Goal: Task Accomplishment & Management: Manage account settings

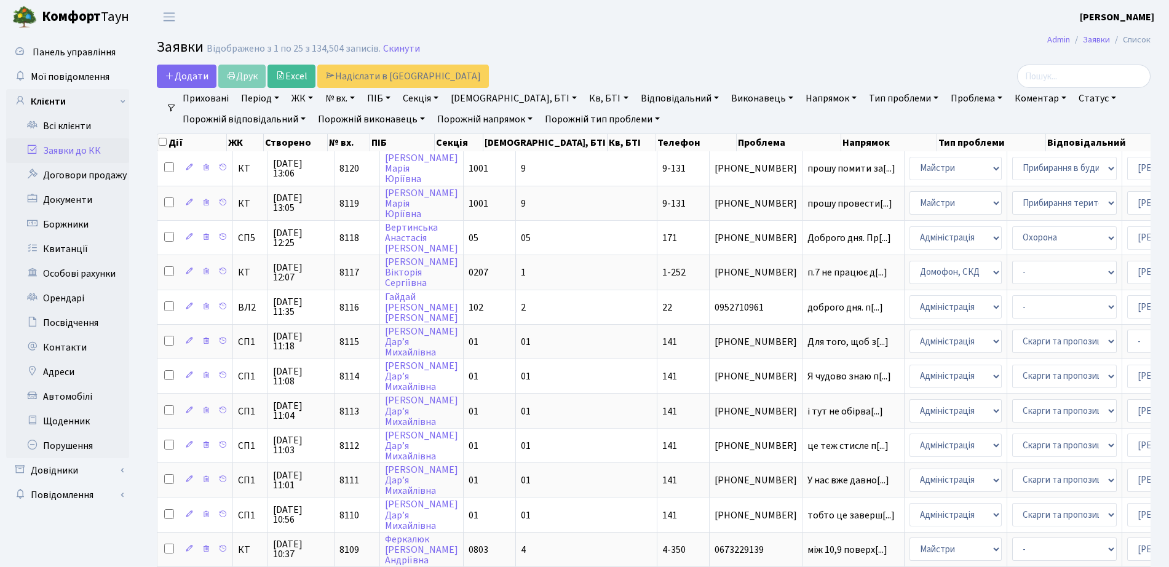
select select "25"
click at [67, 113] on link "Клієнти" at bounding box center [67, 101] width 123 height 25
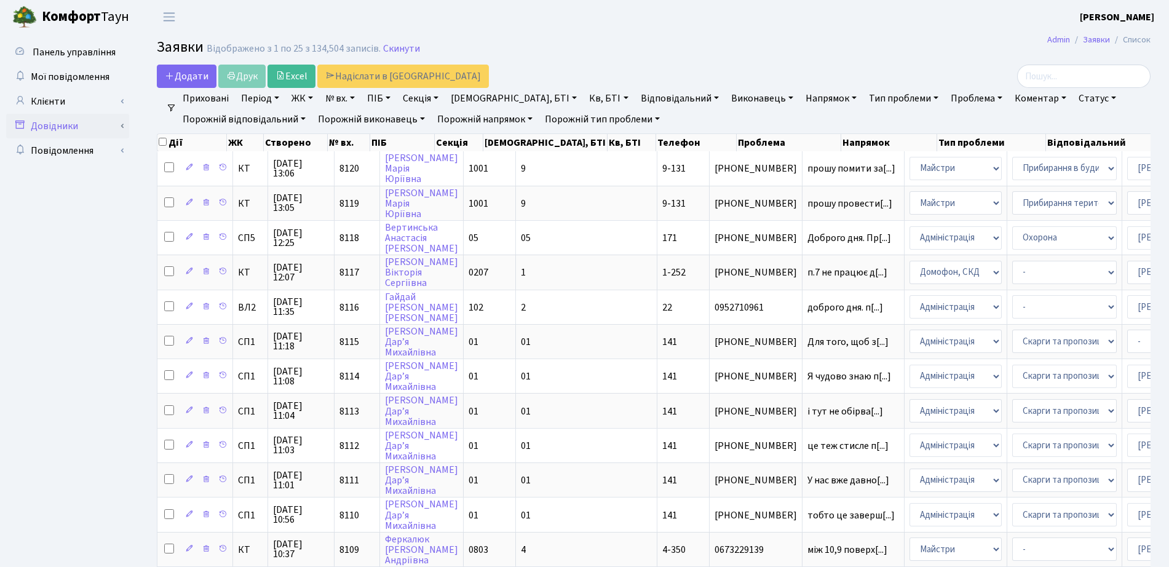
click at [69, 127] on link "Довідники" at bounding box center [67, 126] width 123 height 25
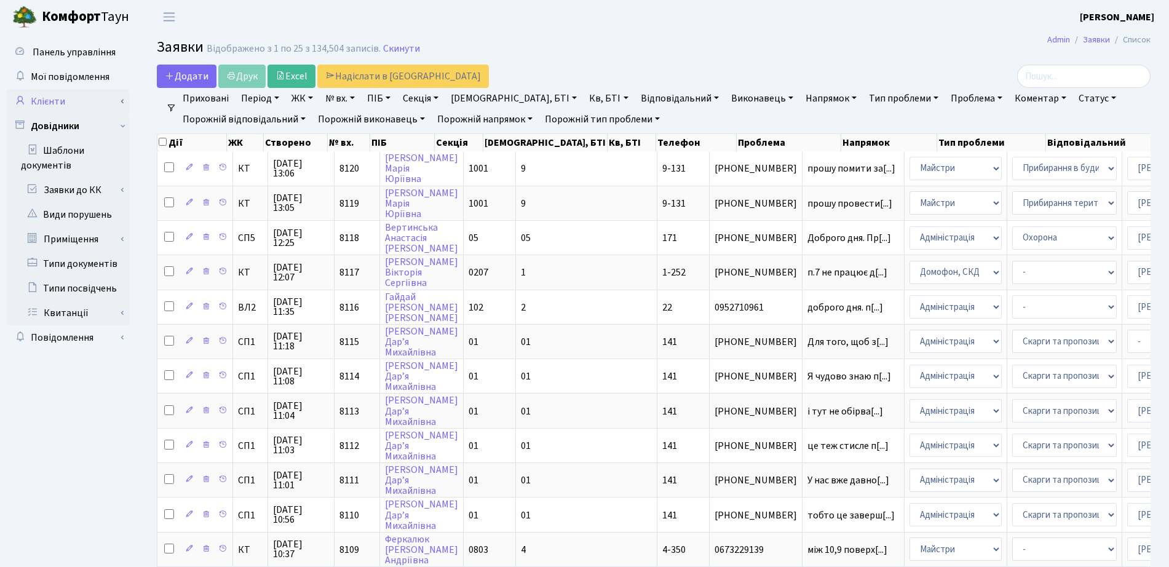
click at [64, 109] on link "Клієнти" at bounding box center [67, 101] width 123 height 25
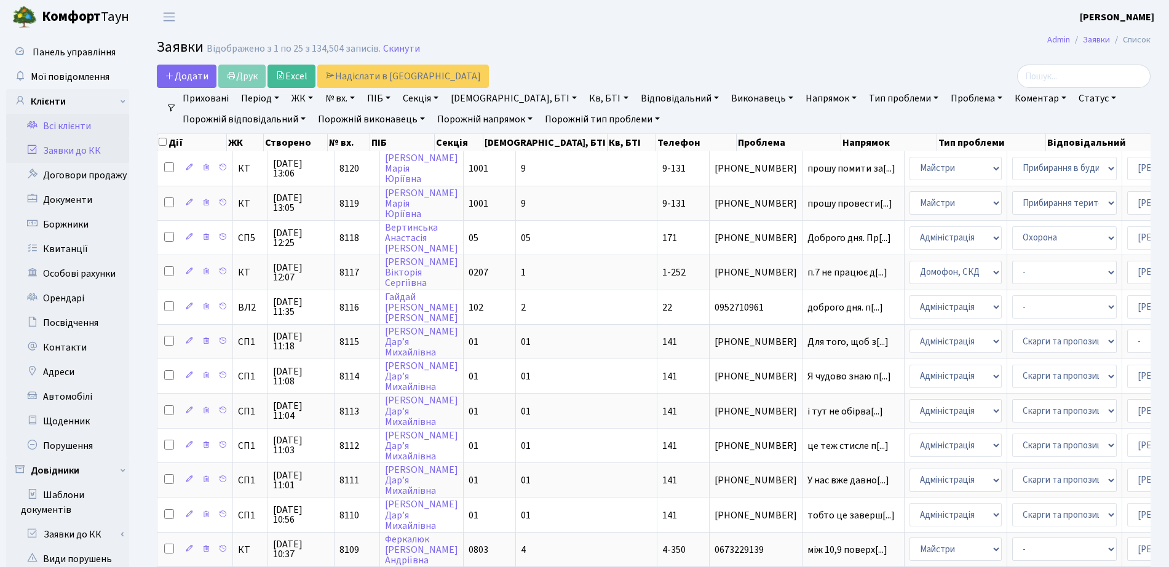
click at [61, 121] on link "Всі клієнти" at bounding box center [67, 126] width 123 height 25
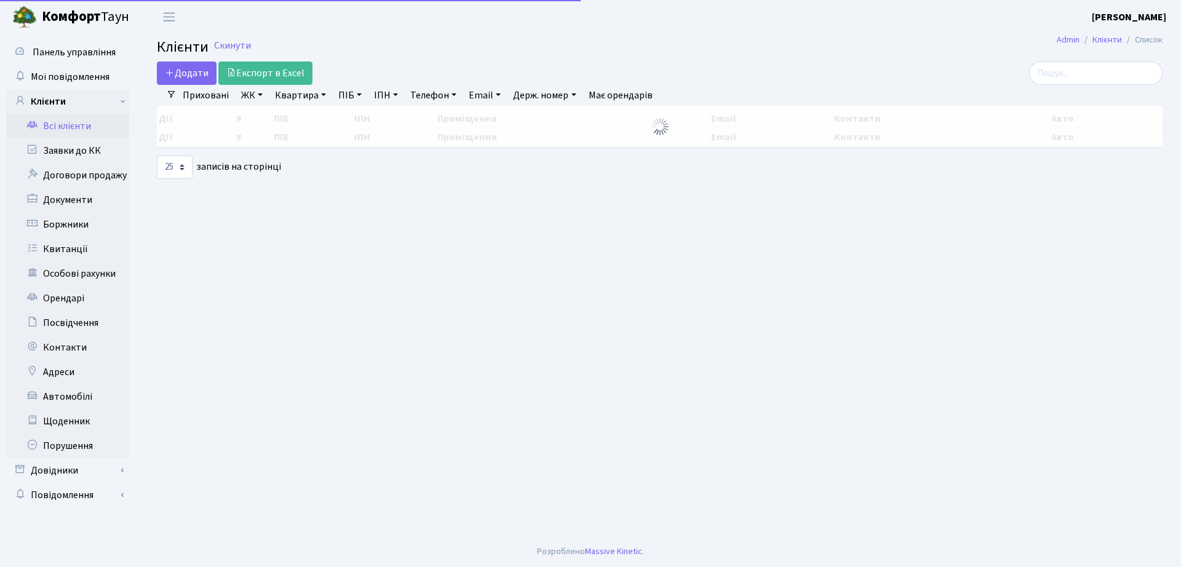
select select "25"
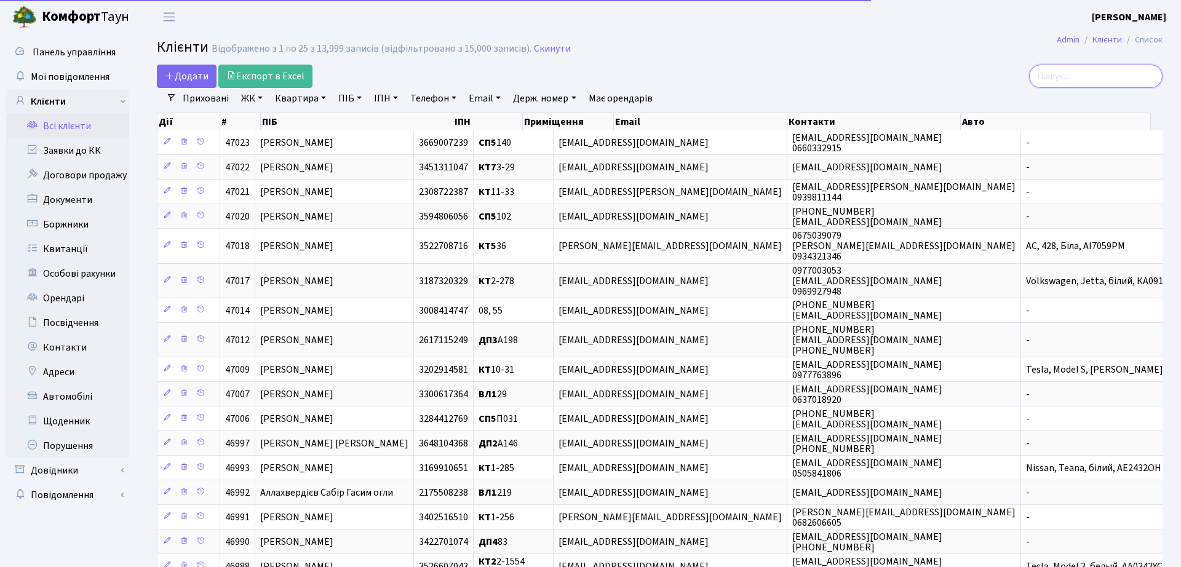
click at [1098, 74] on input "search" at bounding box center [1095, 76] width 133 height 23
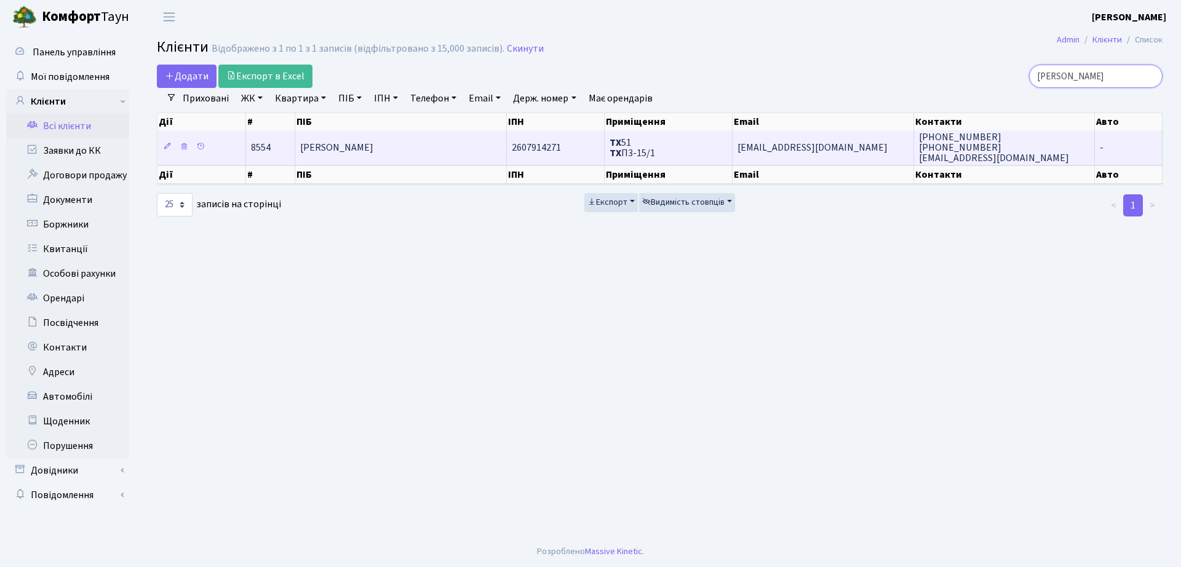
type input "урвант"
click at [314, 143] on span "Урвант Федір Геннадійович" at bounding box center [336, 148] width 73 height 14
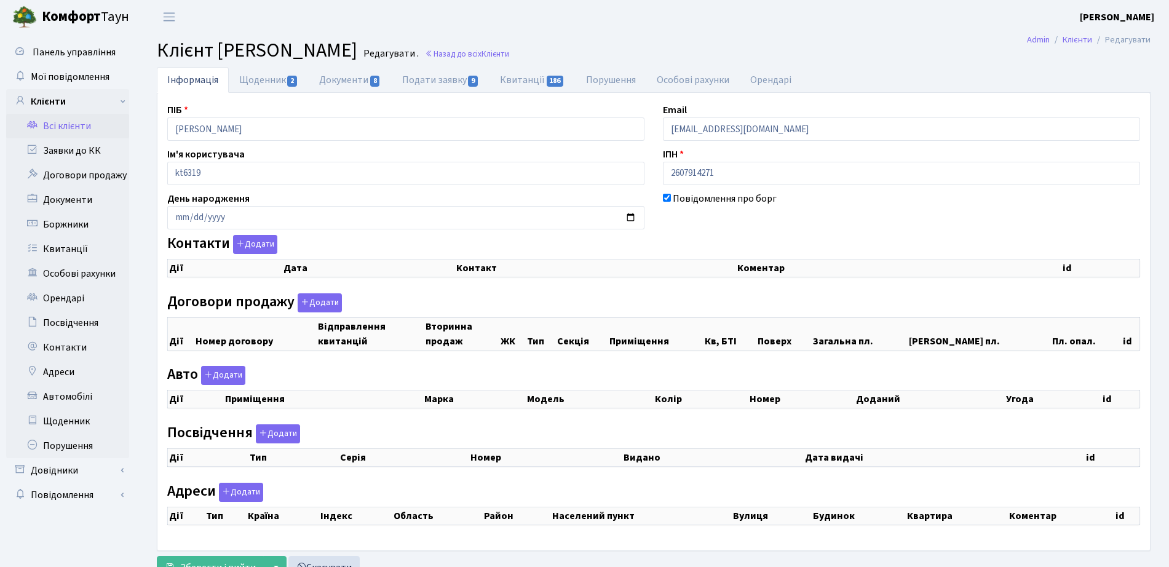
checkbox input "true"
click at [692, 178] on input "2607914271" at bounding box center [901, 173] width 477 height 23
select select "25"
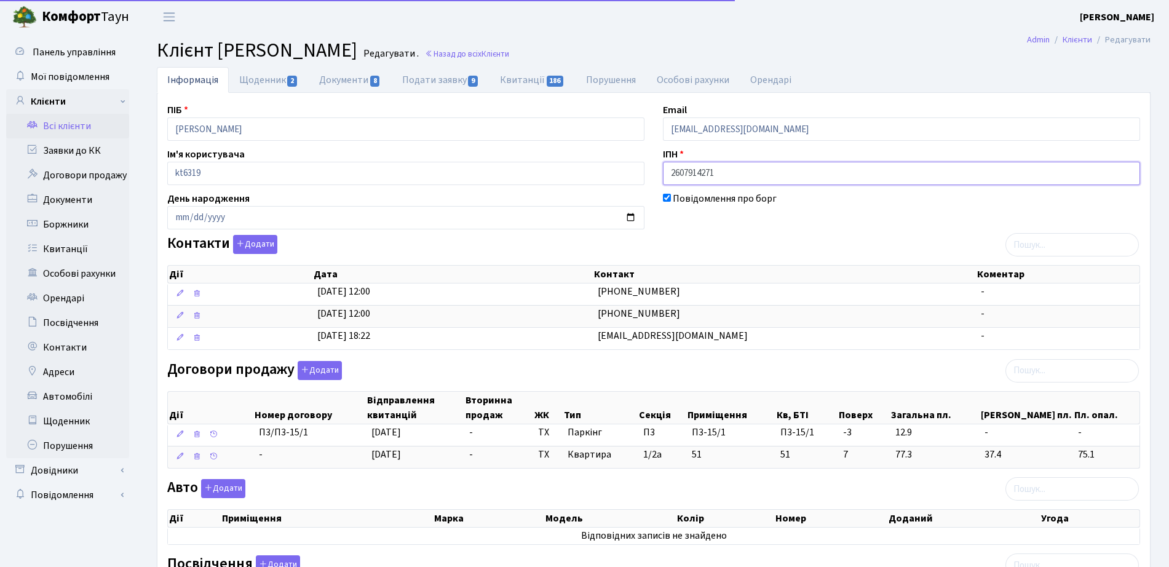
click at [692, 178] on input "2607914271" at bounding box center [901, 173] width 477 height 23
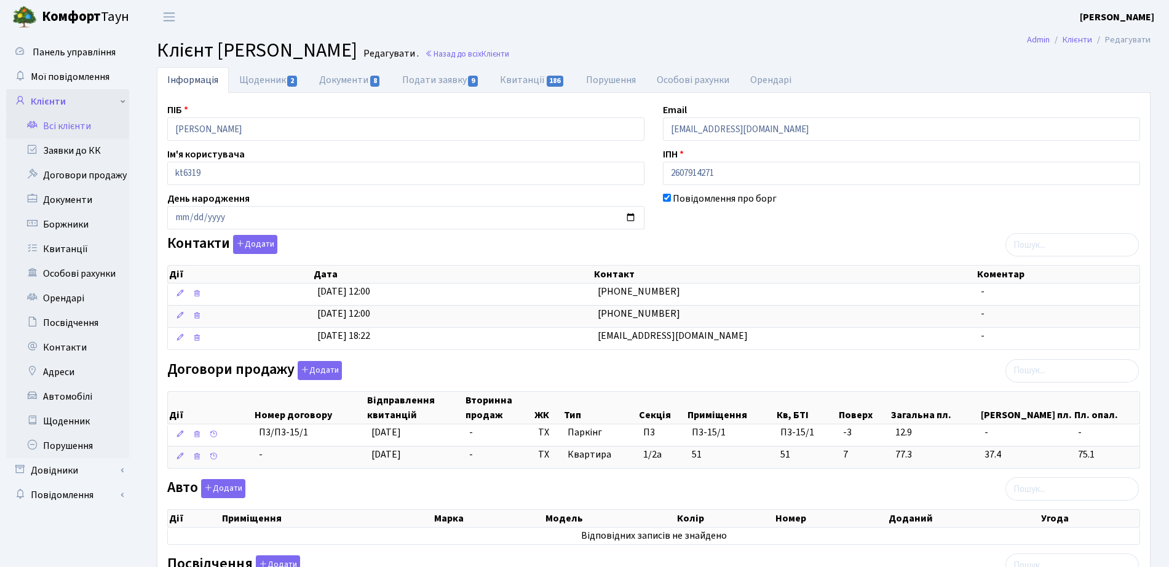
click at [65, 98] on link "Клієнти" at bounding box center [67, 101] width 123 height 25
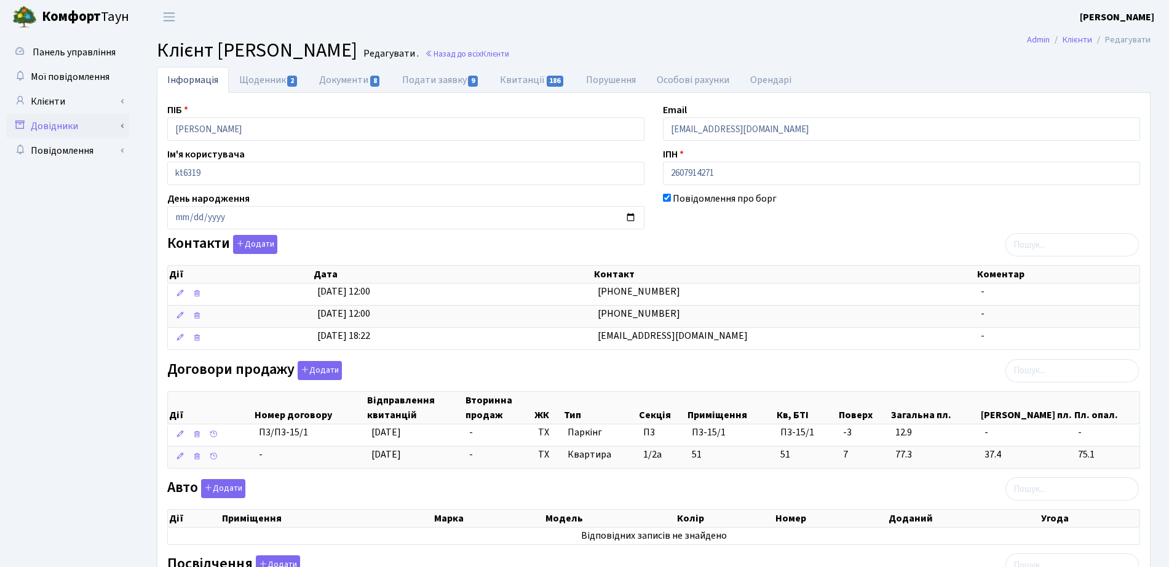
click at [51, 129] on link "Довідники" at bounding box center [67, 126] width 123 height 25
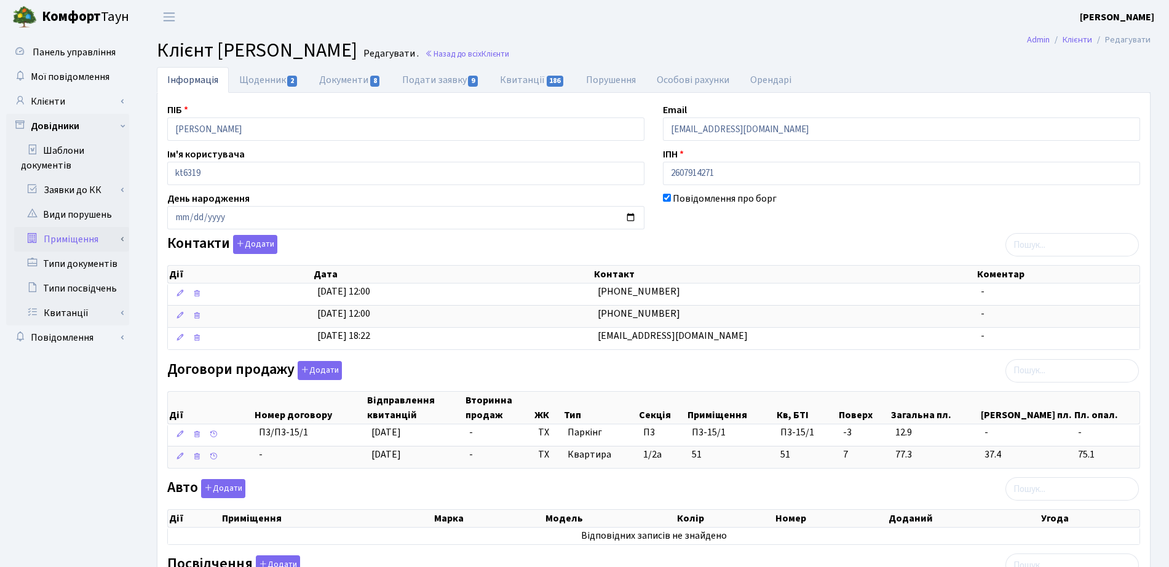
click at [81, 237] on link "Приміщення" at bounding box center [71, 239] width 115 height 25
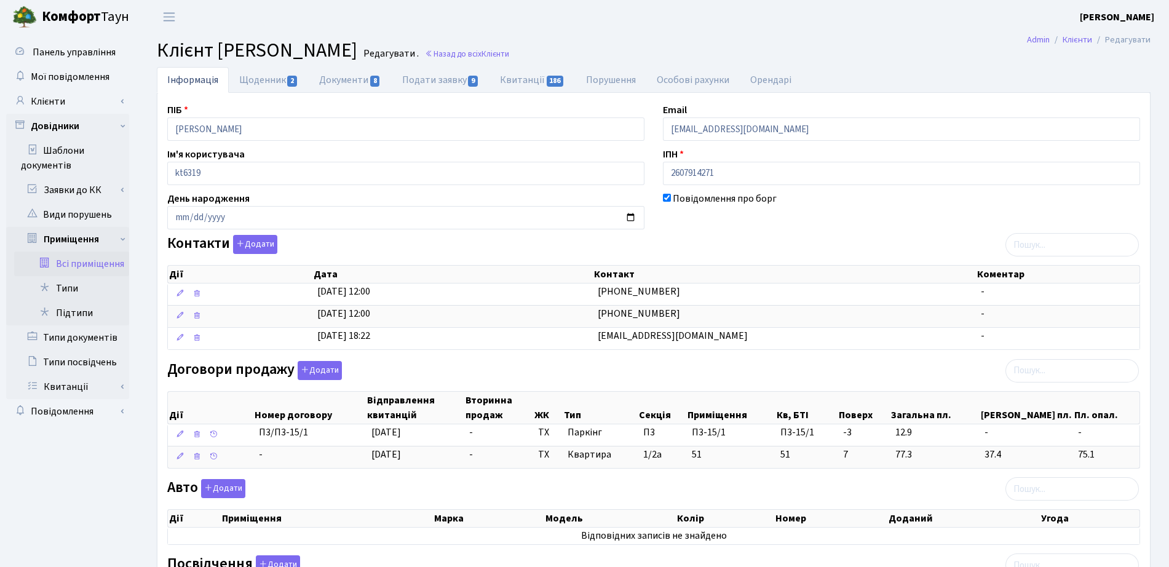
click at [97, 272] on link "Всі приміщення" at bounding box center [71, 264] width 115 height 25
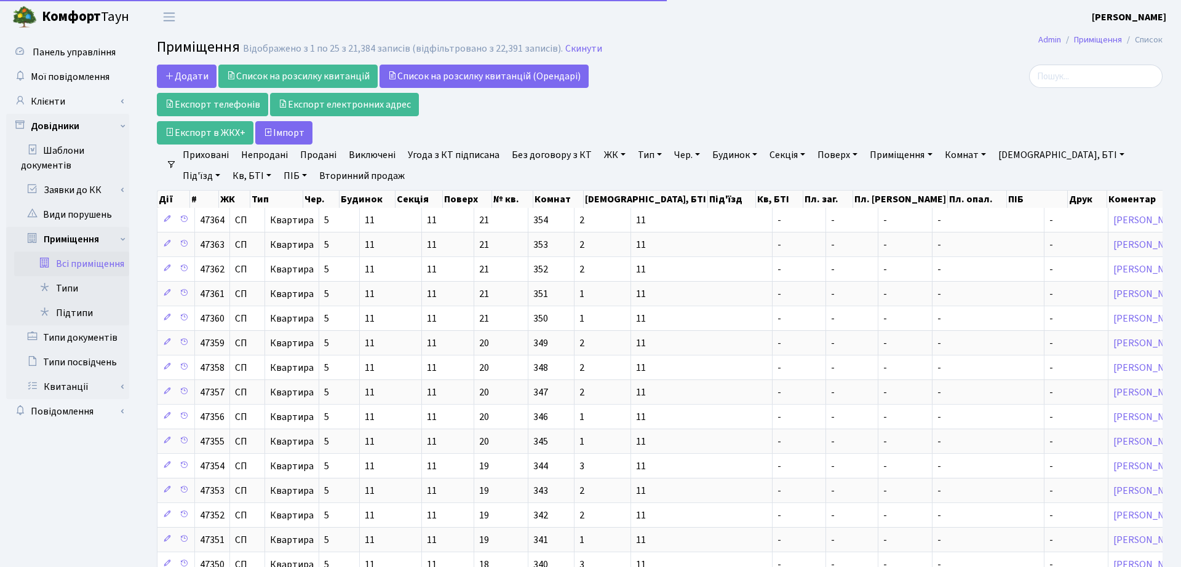
select select "25"
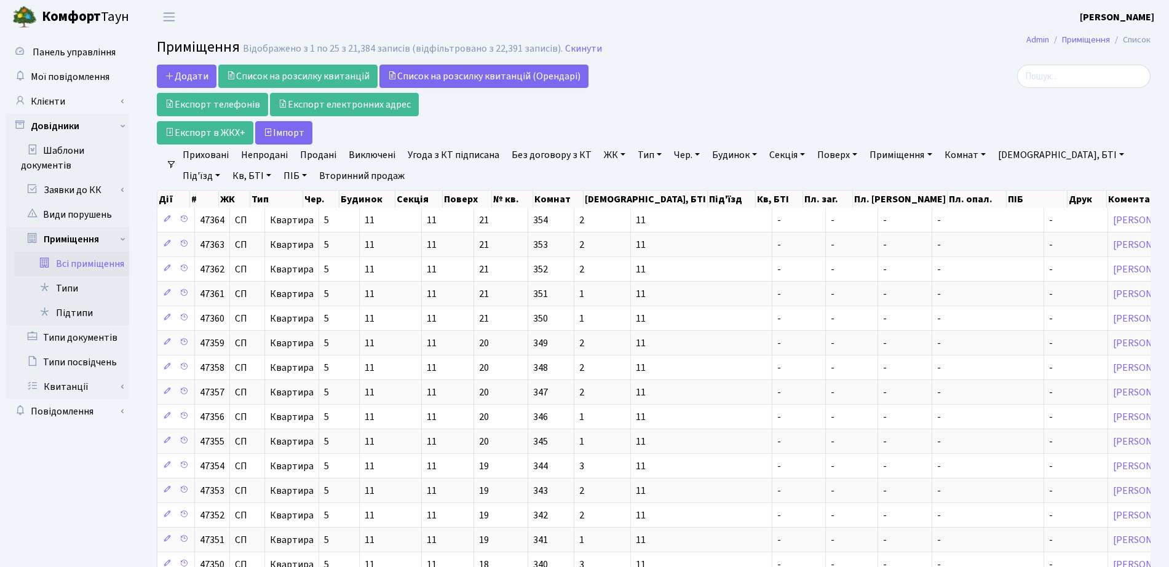
click at [604, 156] on link "ЖК" at bounding box center [614, 155] width 31 height 21
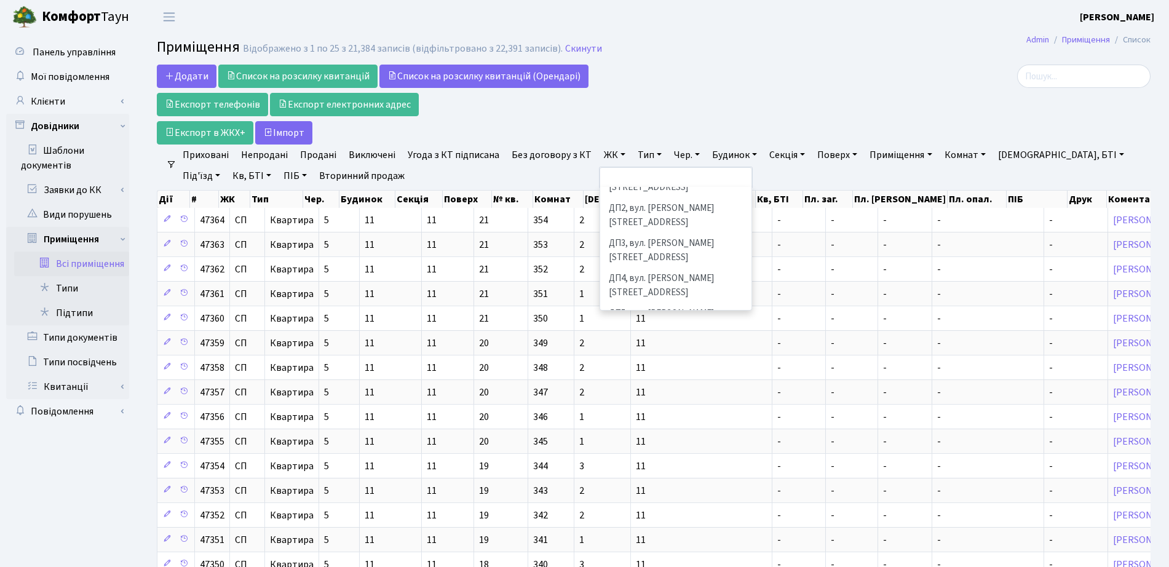
scroll to position [464, 0]
click at [691, 413] on li "ЦП, вул. [PERSON_NAME], 7" at bounding box center [675, 424] width 149 height 22
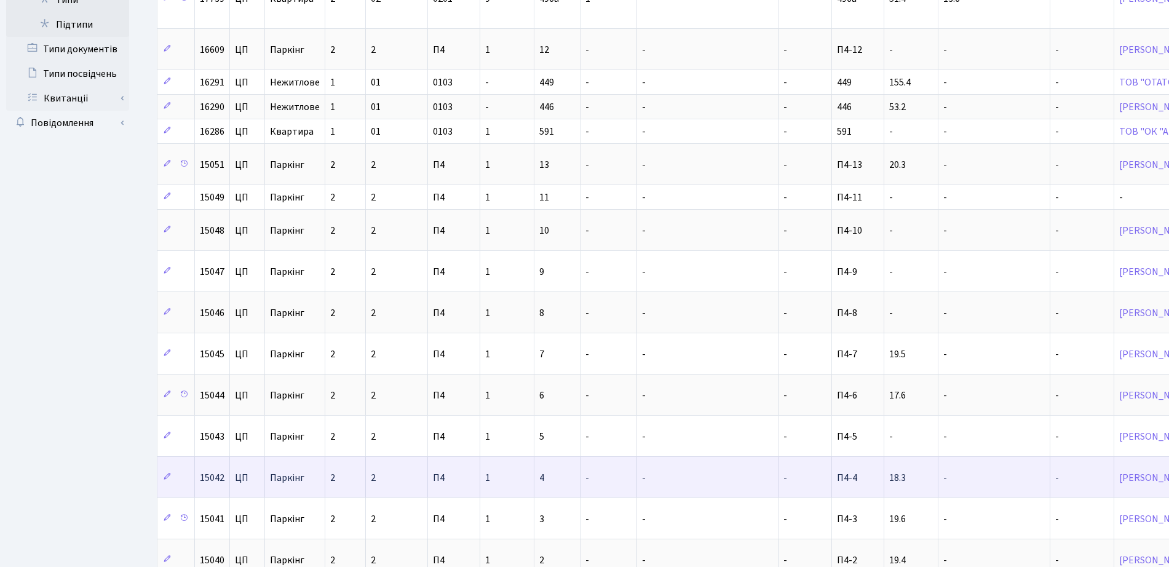
scroll to position [231, 0]
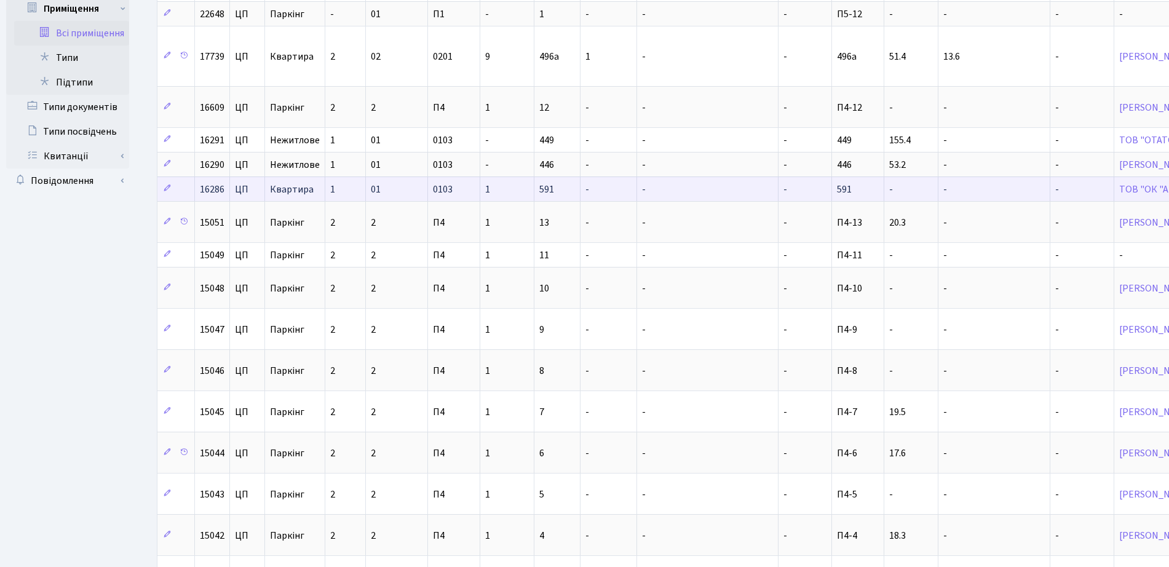
click at [299, 189] on span "Квартира" at bounding box center [295, 189] width 50 height 10
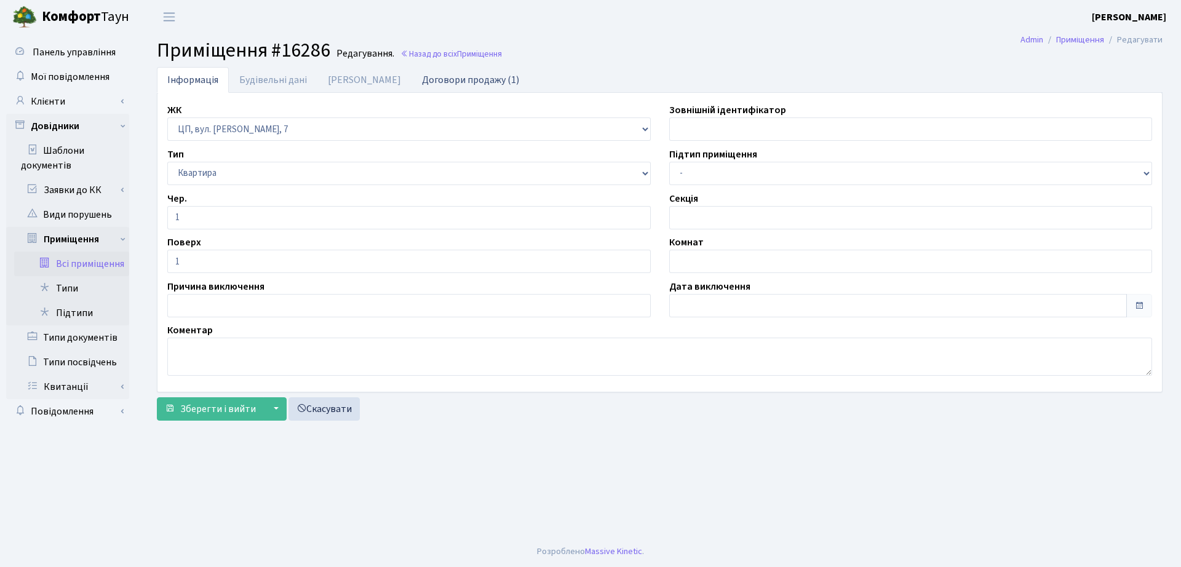
click at [462, 89] on link "Договори продажу (1)" at bounding box center [470, 79] width 118 height 25
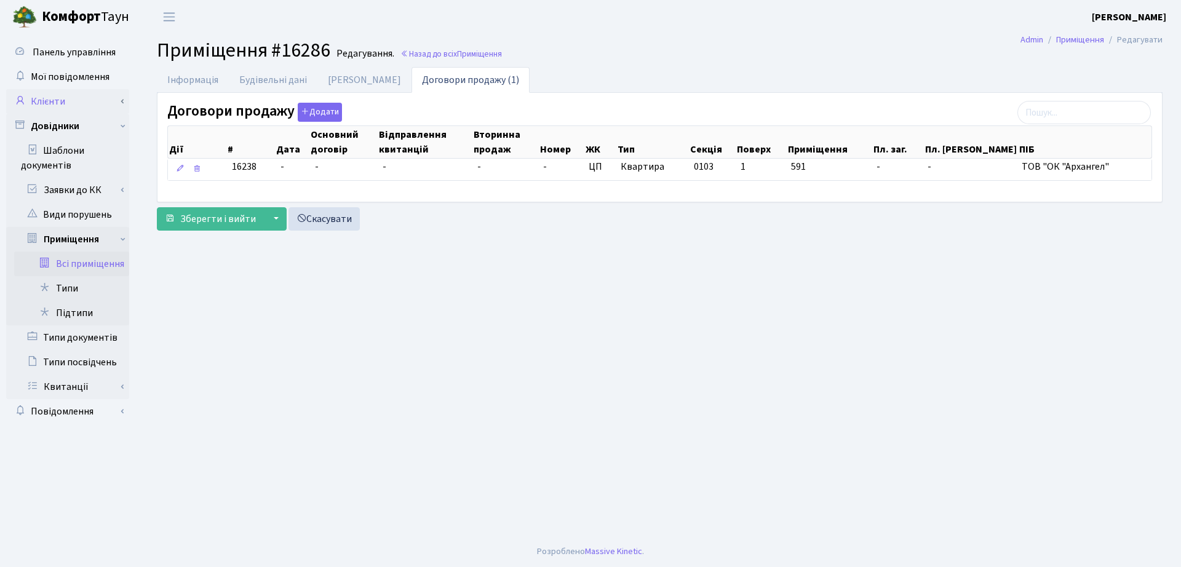
click at [61, 108] on link "Клієнти" at bounding box center [67, 101] width 123 height 25
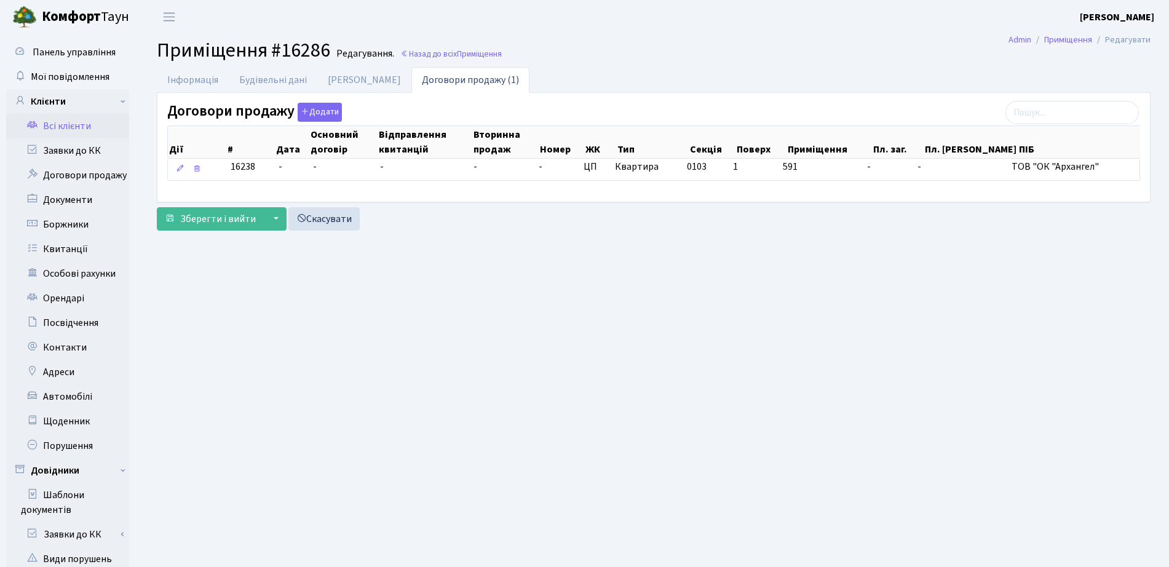
click at [81, 129] on link "Всі клієнти" at bounding box center [67, 126] width 123 height 25
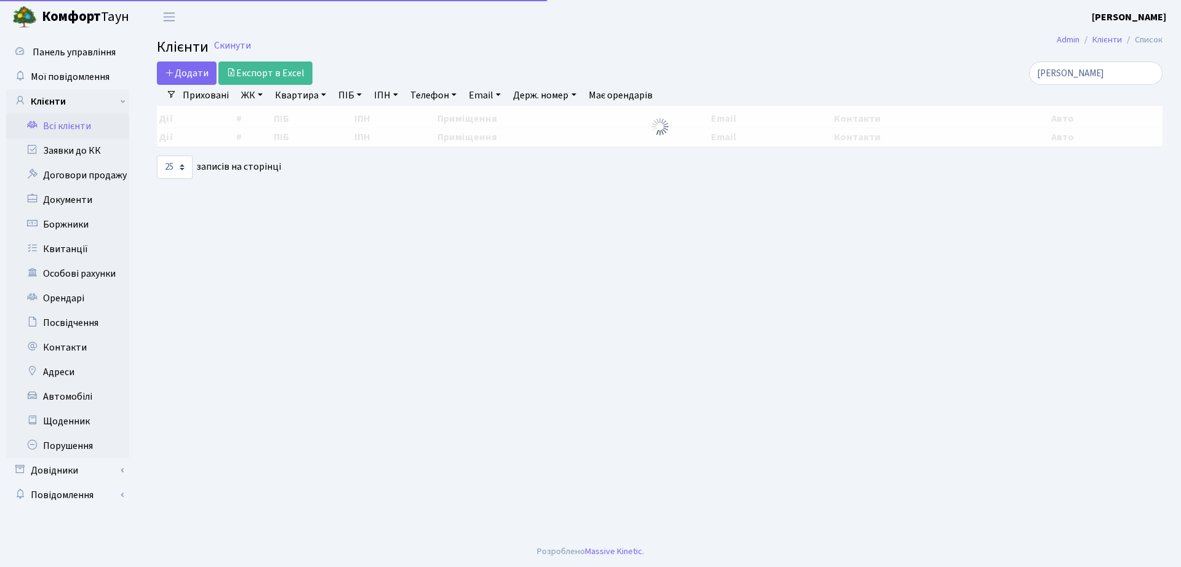
select select "25"
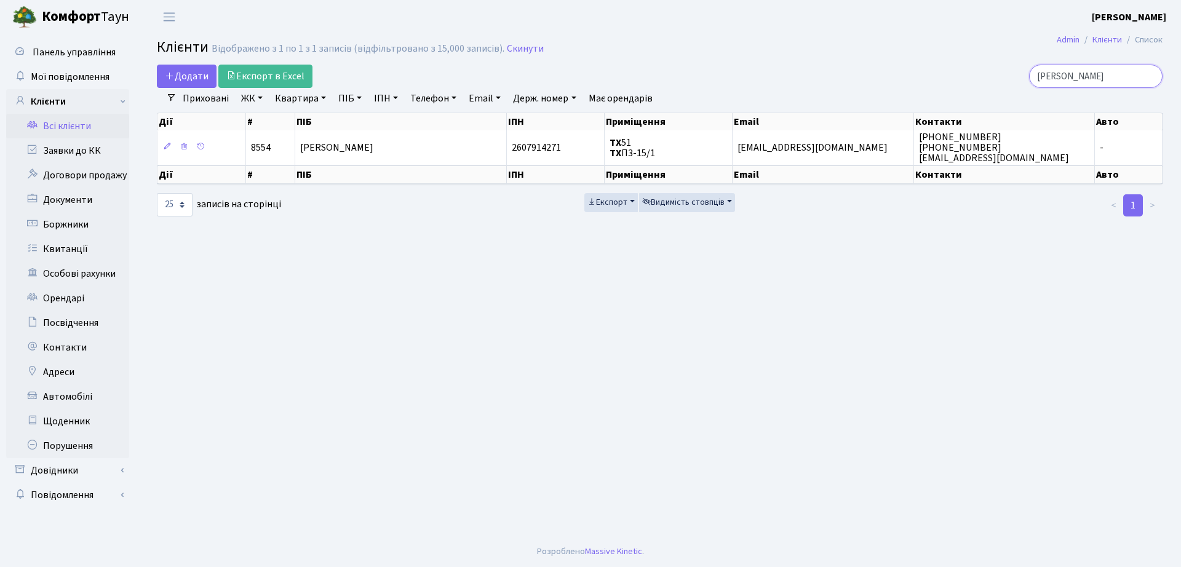
click at [1154, 77] on input "урвант" at bounding box center [1095, 76] width 133 height 23
click at [1151, 76] on input "урвант" at bounding box center [1095, 76] width 133 height 23
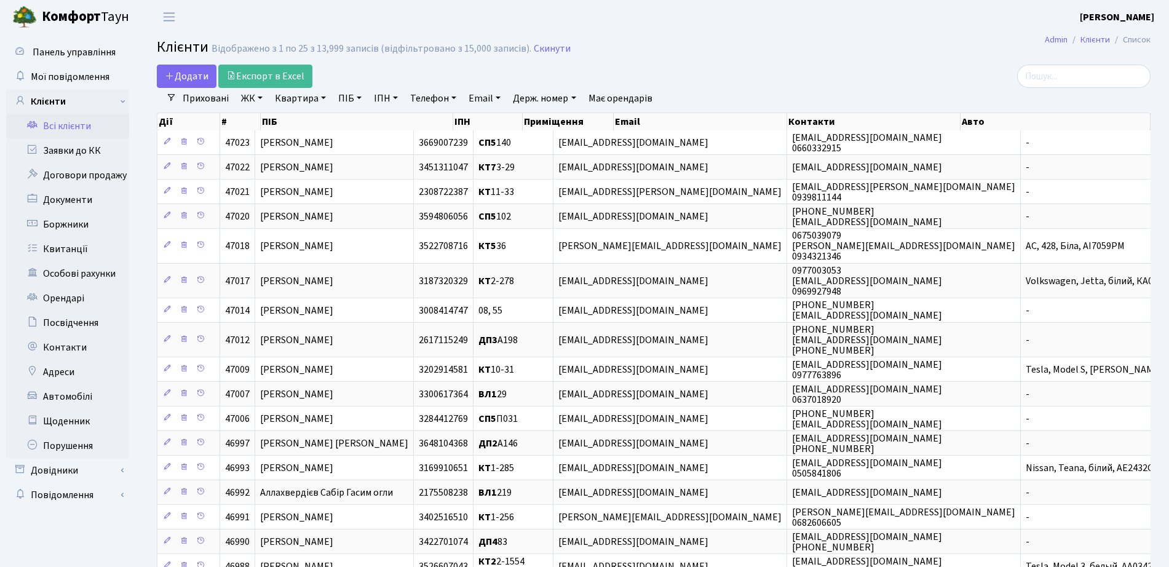
click at [264, 99] on link "ЖК" at bounding box center [251, 98] width 31 height 21
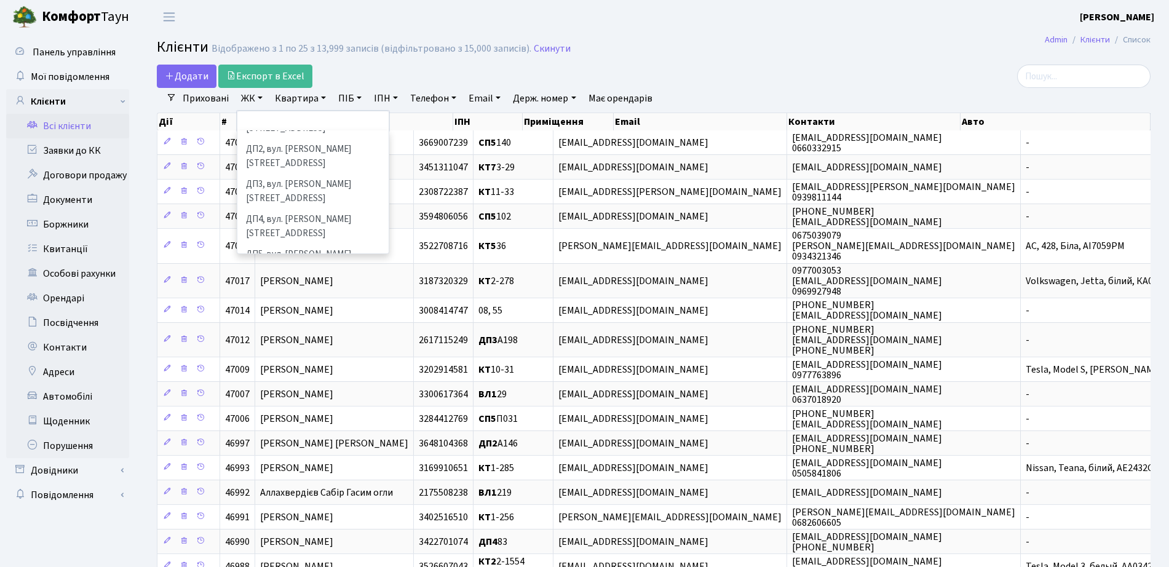
click at [325, 357] on li "ЦП, вул. [PERSON_NAME], 7" at bounding box center [313, 368] width 149 height 22
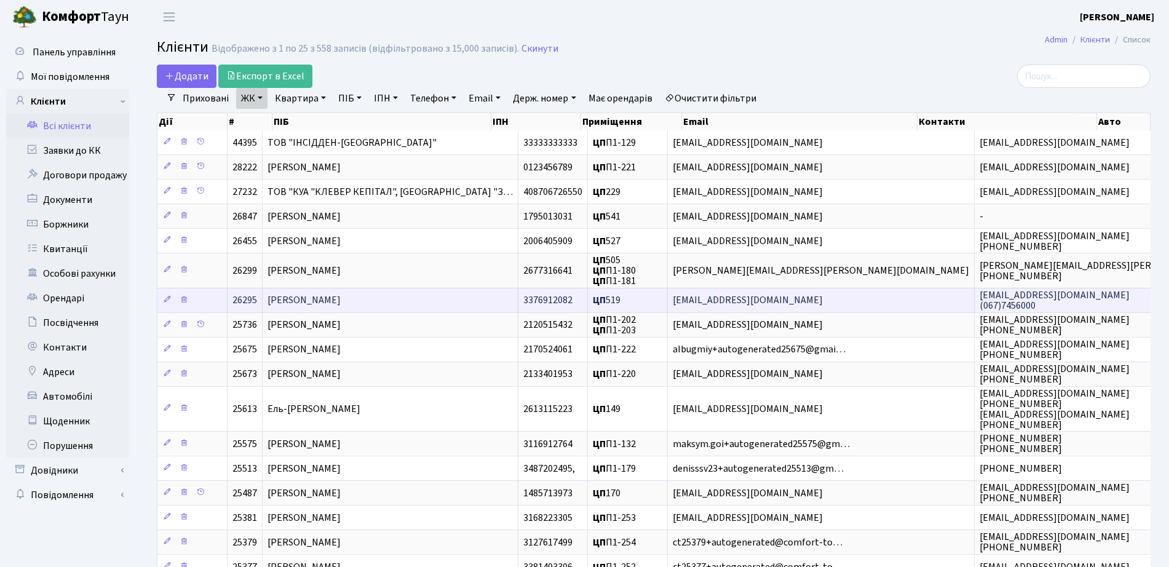
click at [341, 295] on span "Дубинка Оксана Вікторівна" at bounding box center [304, 301] width 73 height 14
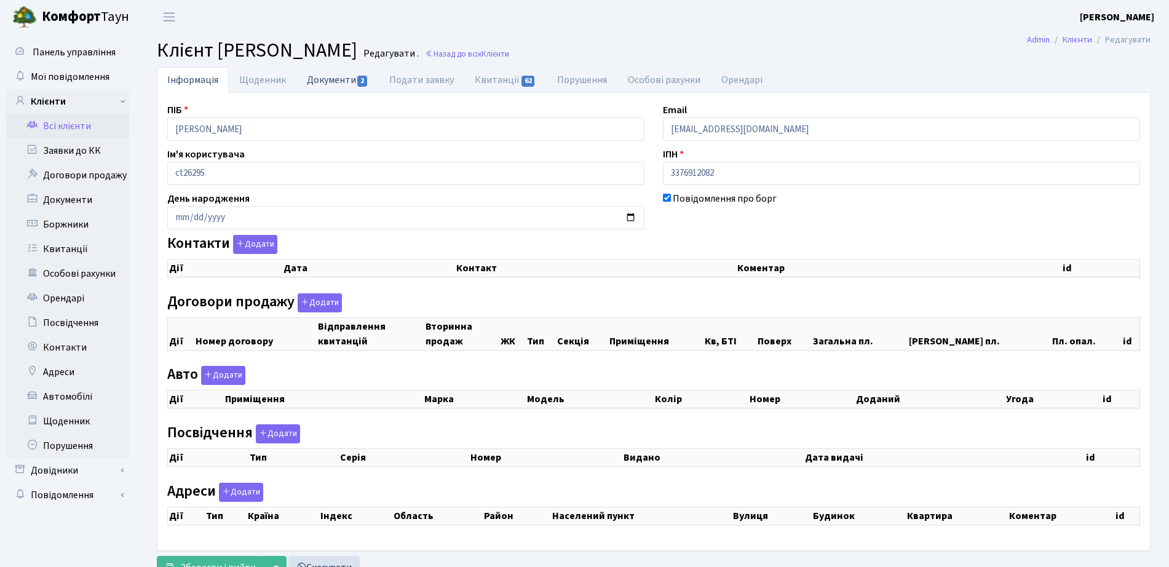
click at [372, 81] on link "Документи 2" at bounding box center [337, 79] width 82 height 25
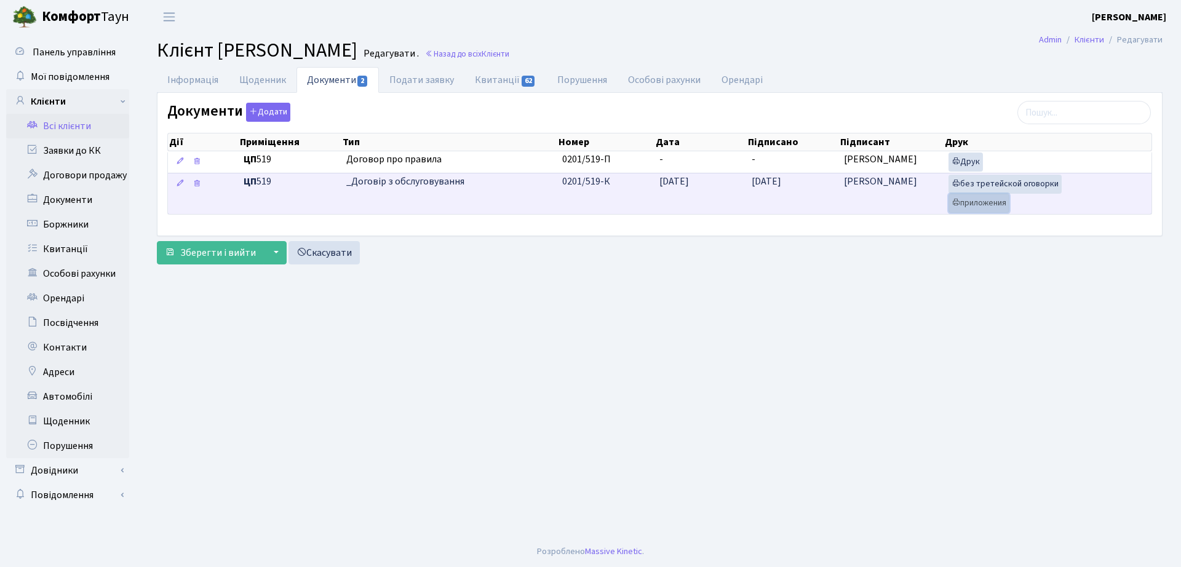
click at [989, 202] on link "приложения" at bounding box center [978, 203] width 61 height 19
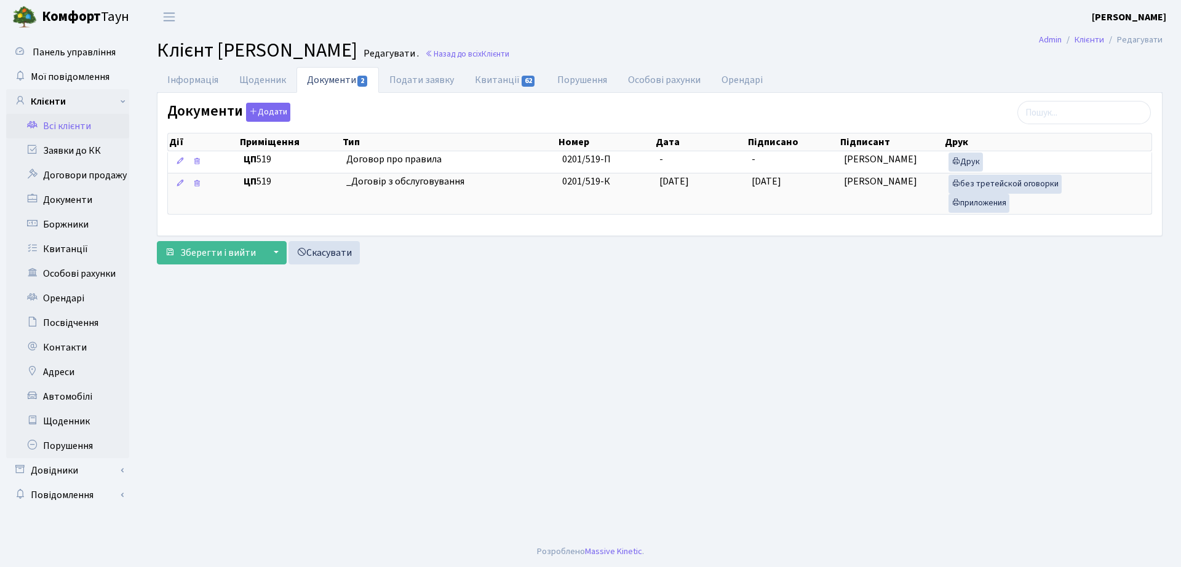
click at [414, 313] on main "Admin Клієнти Редагувати Клієнт Дубинка Оксана Вікторівна Редагувати . Назад до…" at bounding box center [659, 285] width 1042 height 502
click at [99, 161] on link "Заявки до КК" at bounding box center [67, 150] width 123 height 25
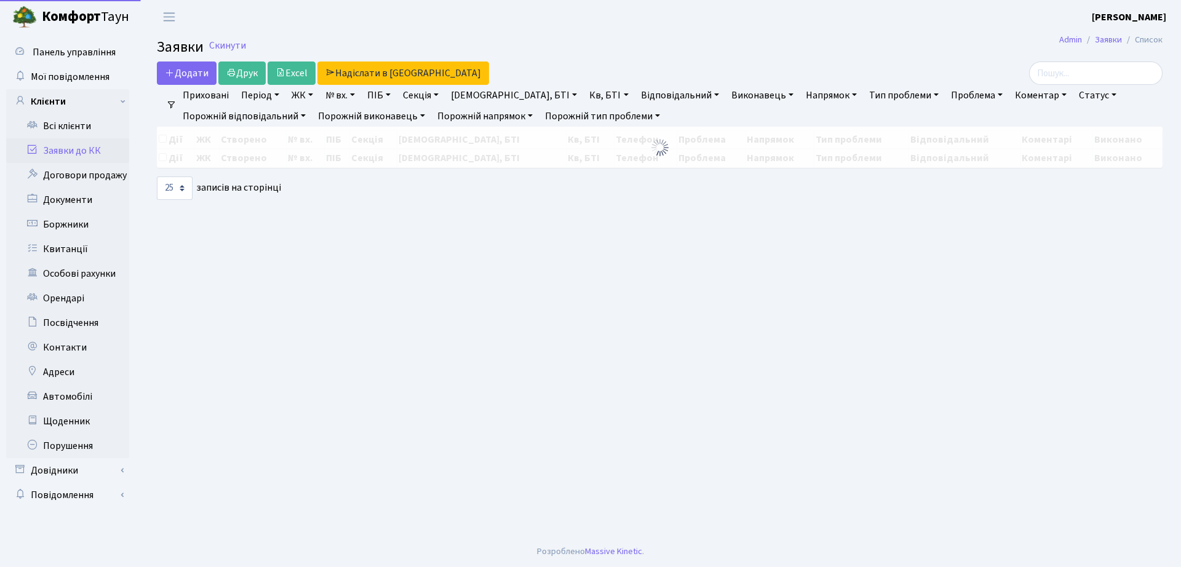
select select "25"
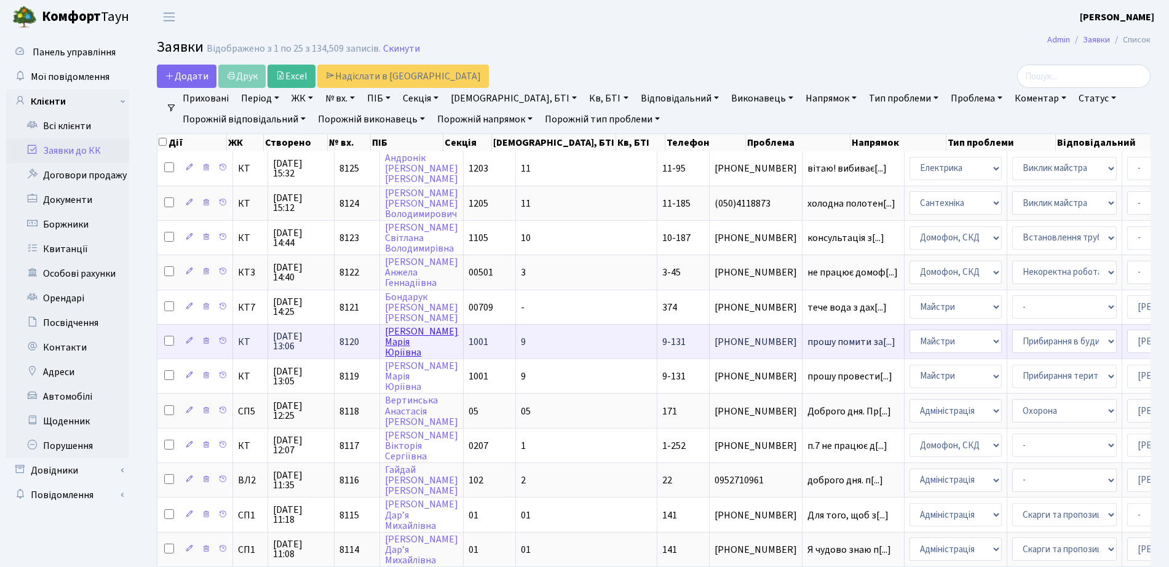
click at [409, 333] on link "[PERSON_NAME] [PERSON_NAME]" at bounding box center [421, 342] width 73 height 34
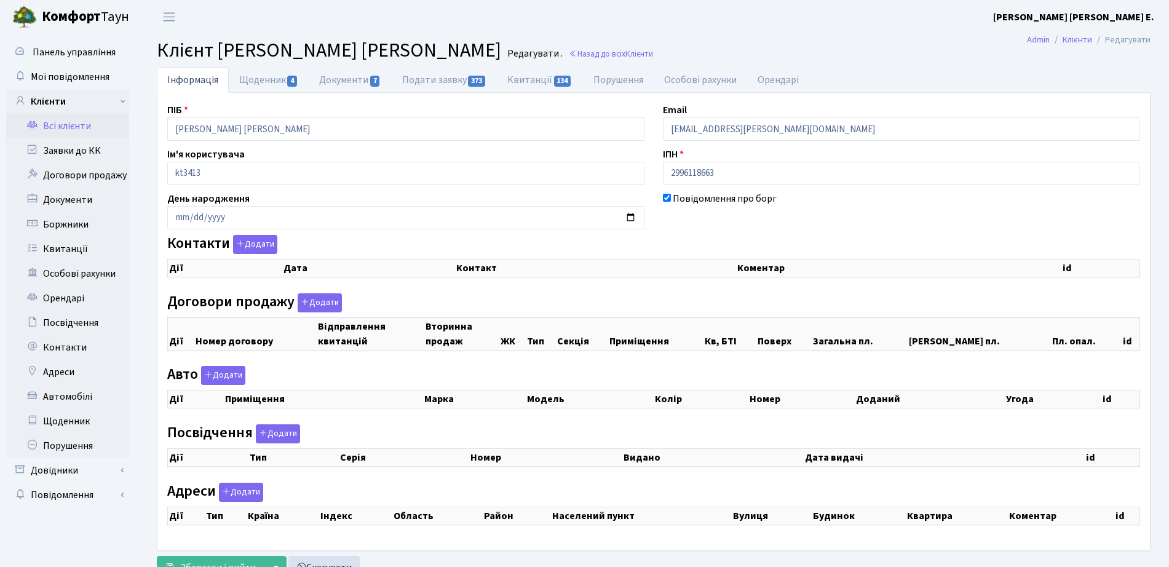
checkbox input "true"
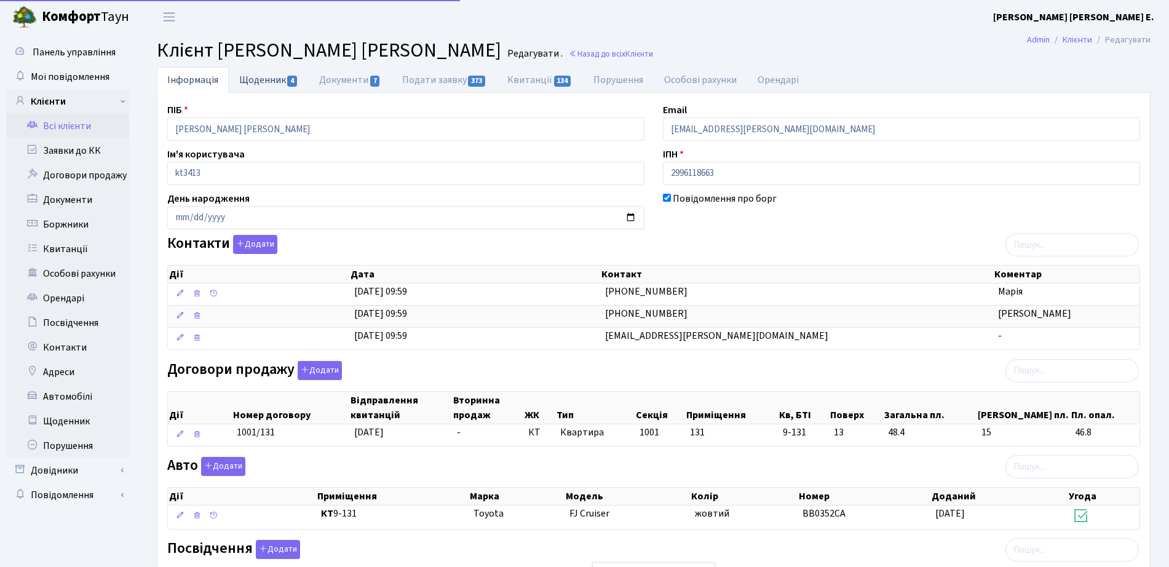
click at [253, 78] on link "Щоденник 4" at bounding box center [269, 79] width 80 height 25
select select "25"
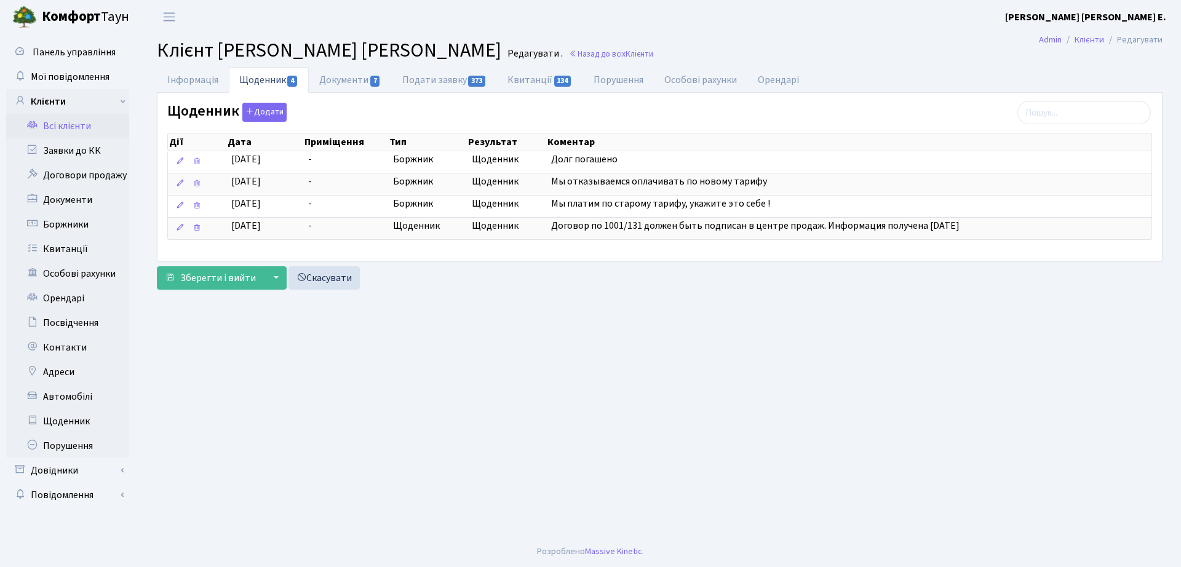
click at [309, 76] on link "Щоденник 4" at bounding box center [269, 80] width 80 height 26
click at [362, 78] on link "Документи 7" at bounding box center [350, 79] width 82 height 25
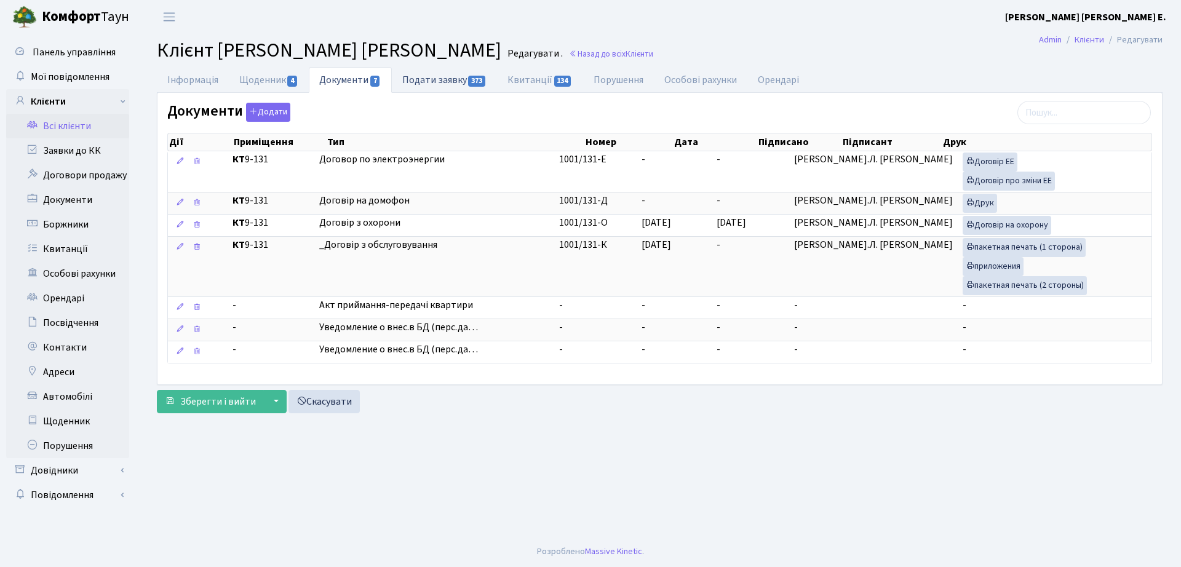
click at [462, 77] on link "Подати заявку 373" at bounding box center [444, 79] width 105 height 25
select select "25"
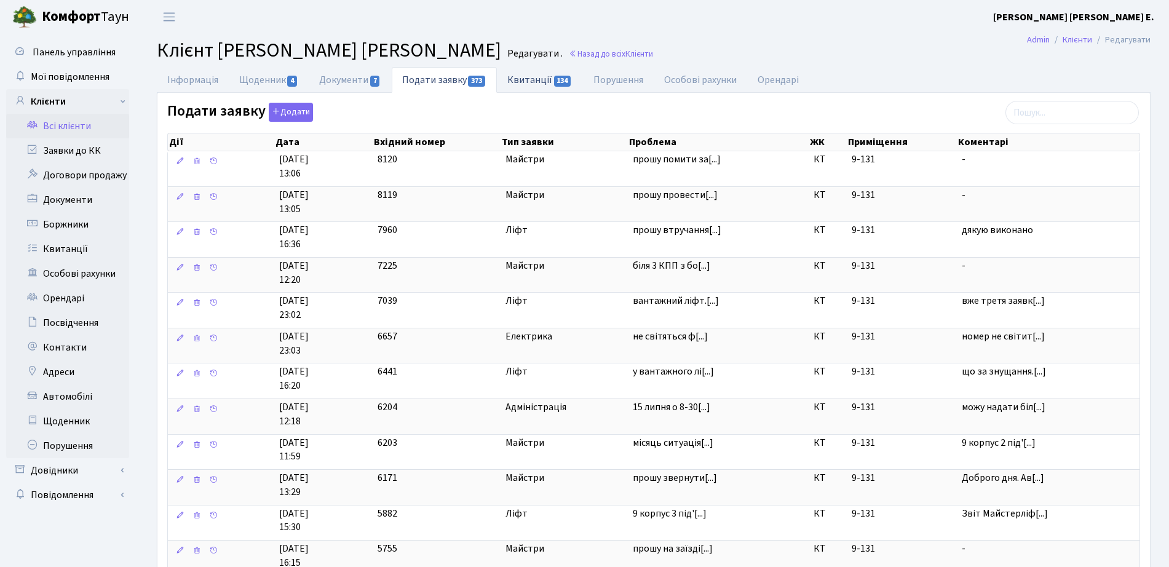
click at [527, 79] on link "Квитанції 134" at bounding box center [539, 79] width 85 height 25
select select "25"
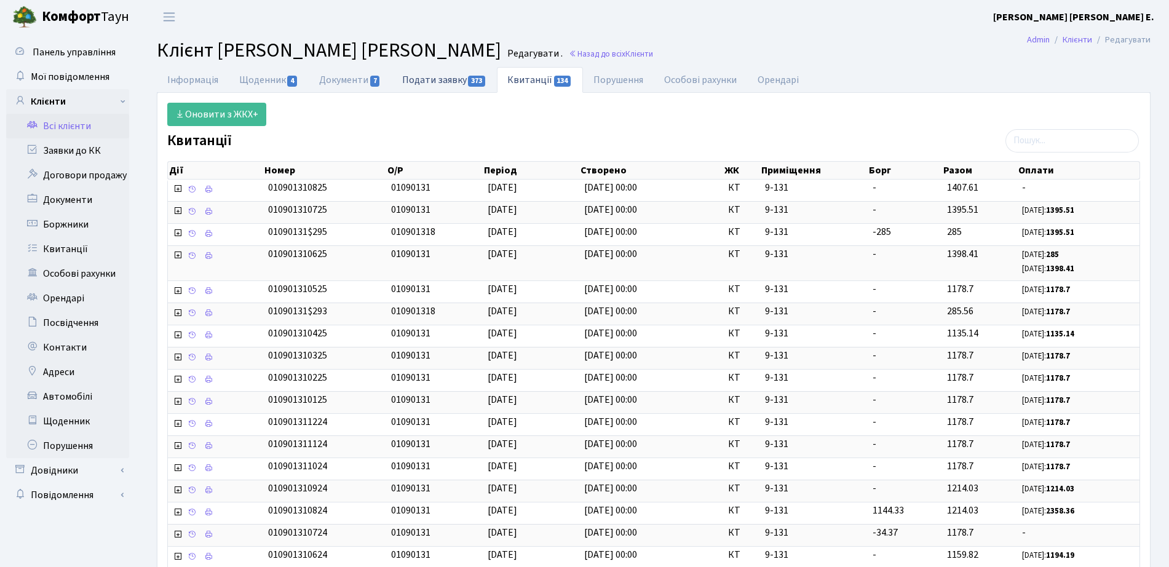
click at [461, 82] on link "Подати заявку 373" at bounding box center [444, 79] width 105 height 25
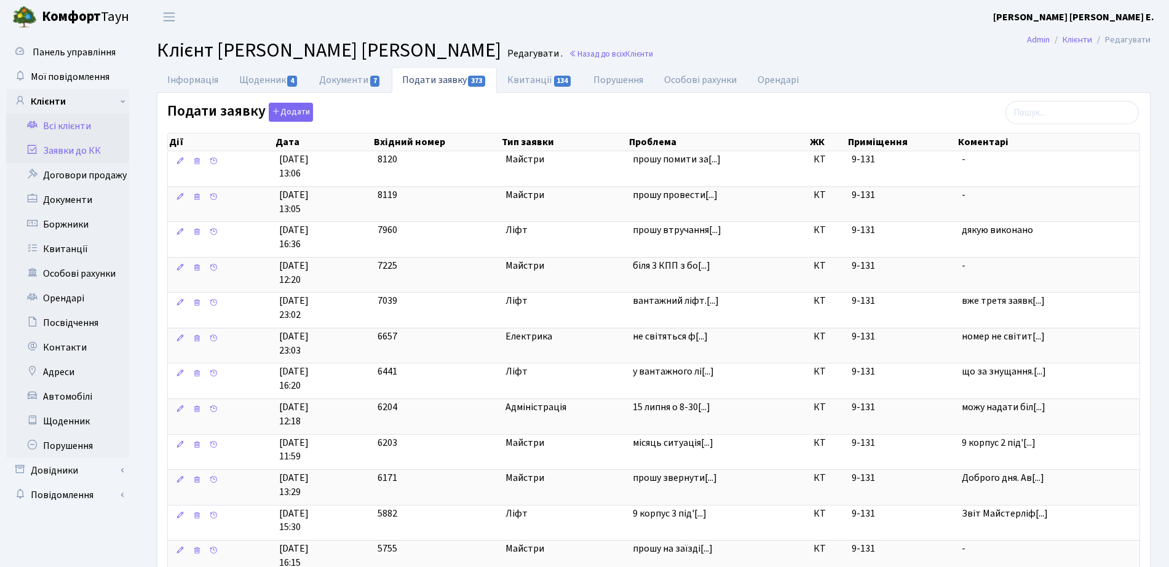
click at [65, 148] on link "Заявки до КК" at bounding box center [67, 150] width 123 height 25
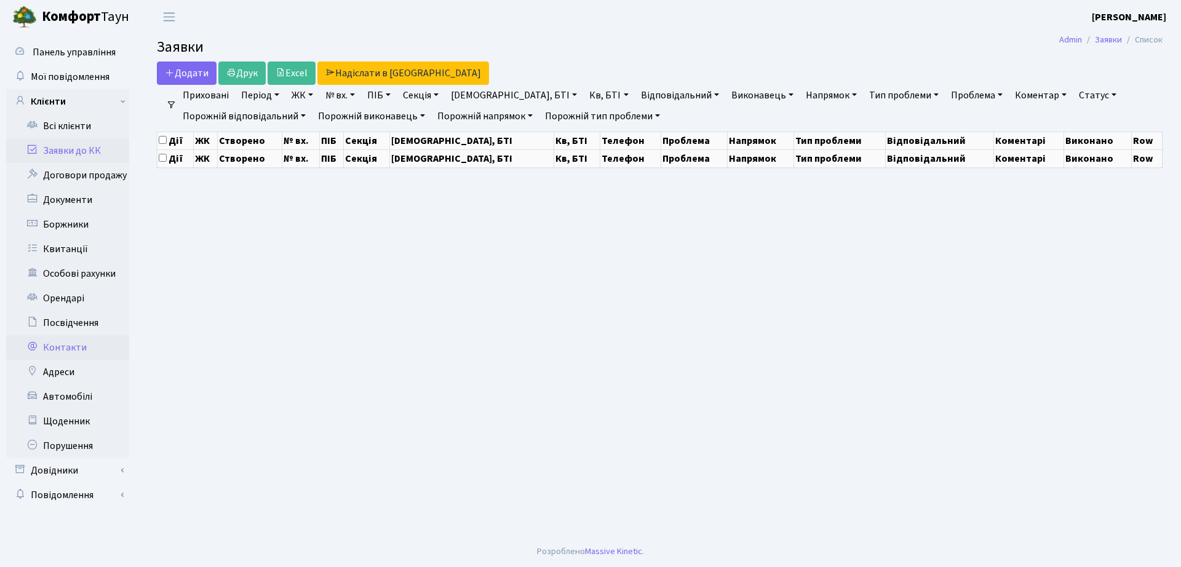
select select "25"
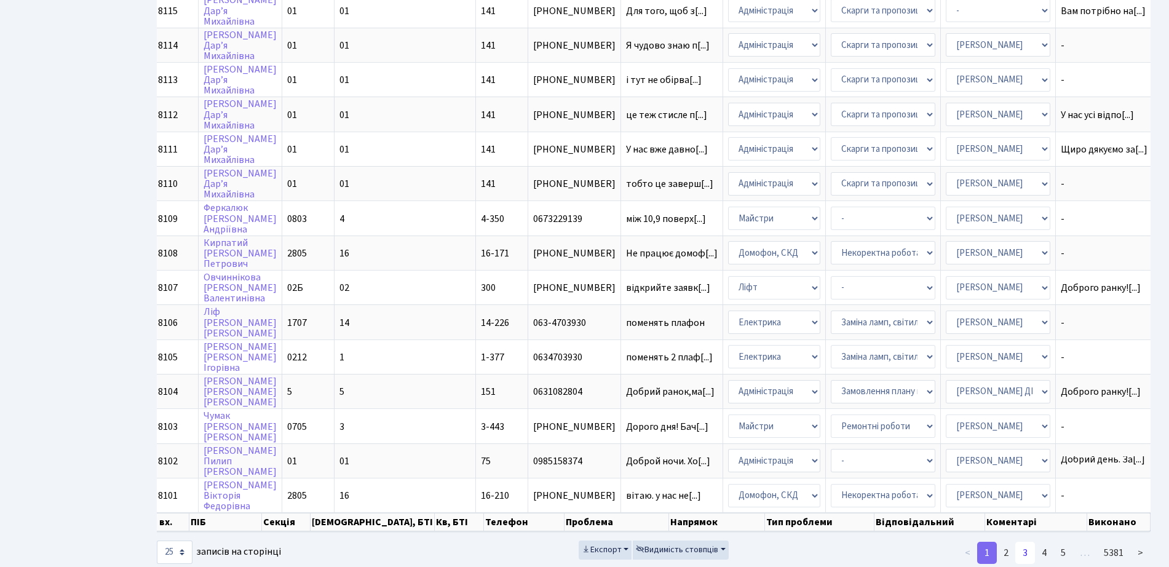
scroll to position [545, 0]
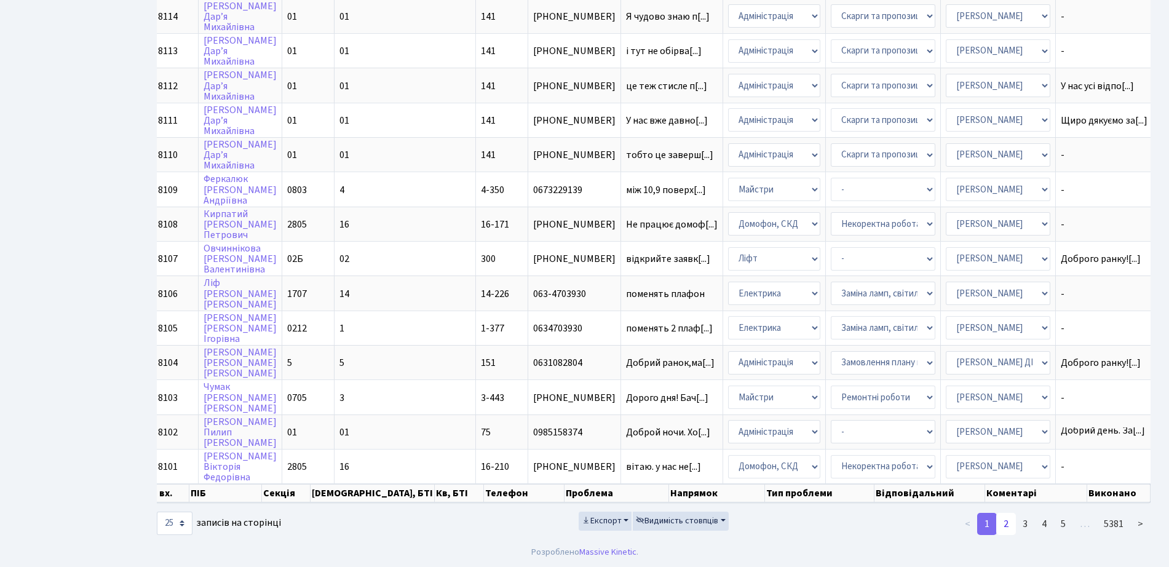
click at [1003, 523] on link "2" at bounding box center [1006, 524] width 20 height 22
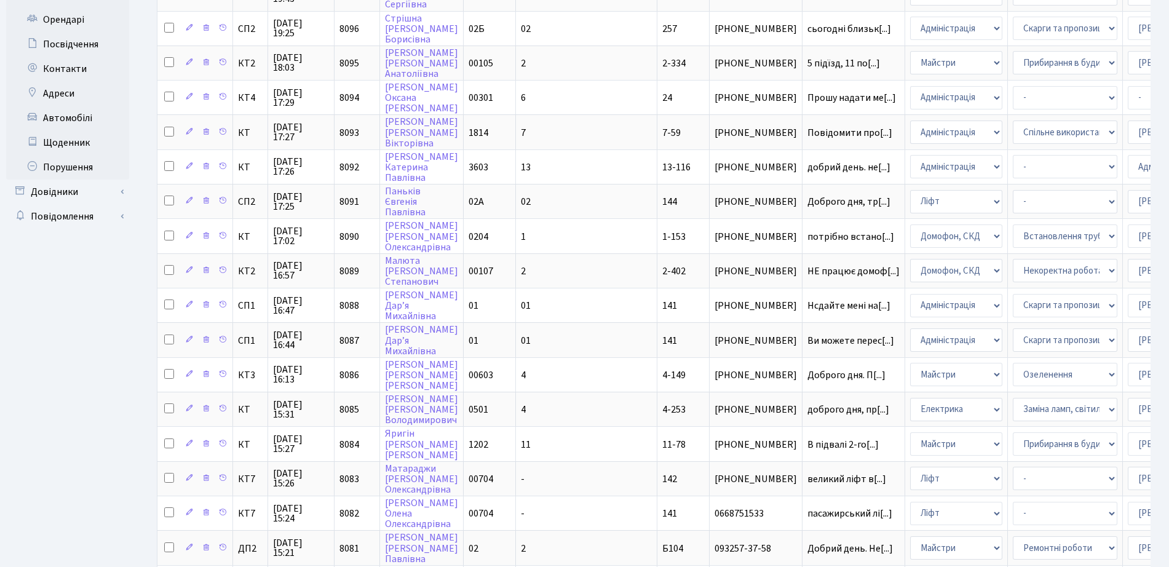
scroll to position [84, 0]
